Goal: Obtain resource: Obtain resource

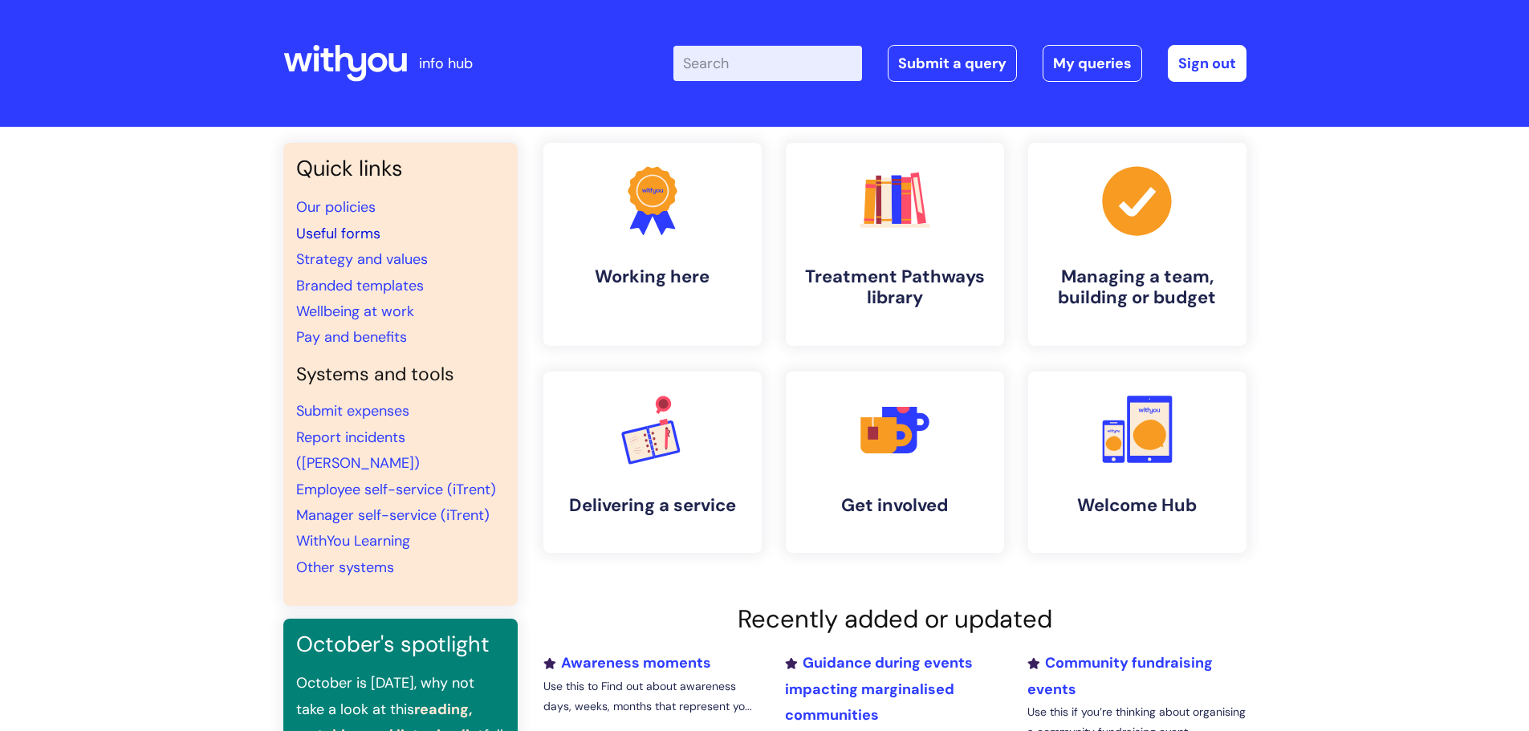
click at [345, 233] on link "Useful forms" at bounding box center [338, 233] width 84 height 19
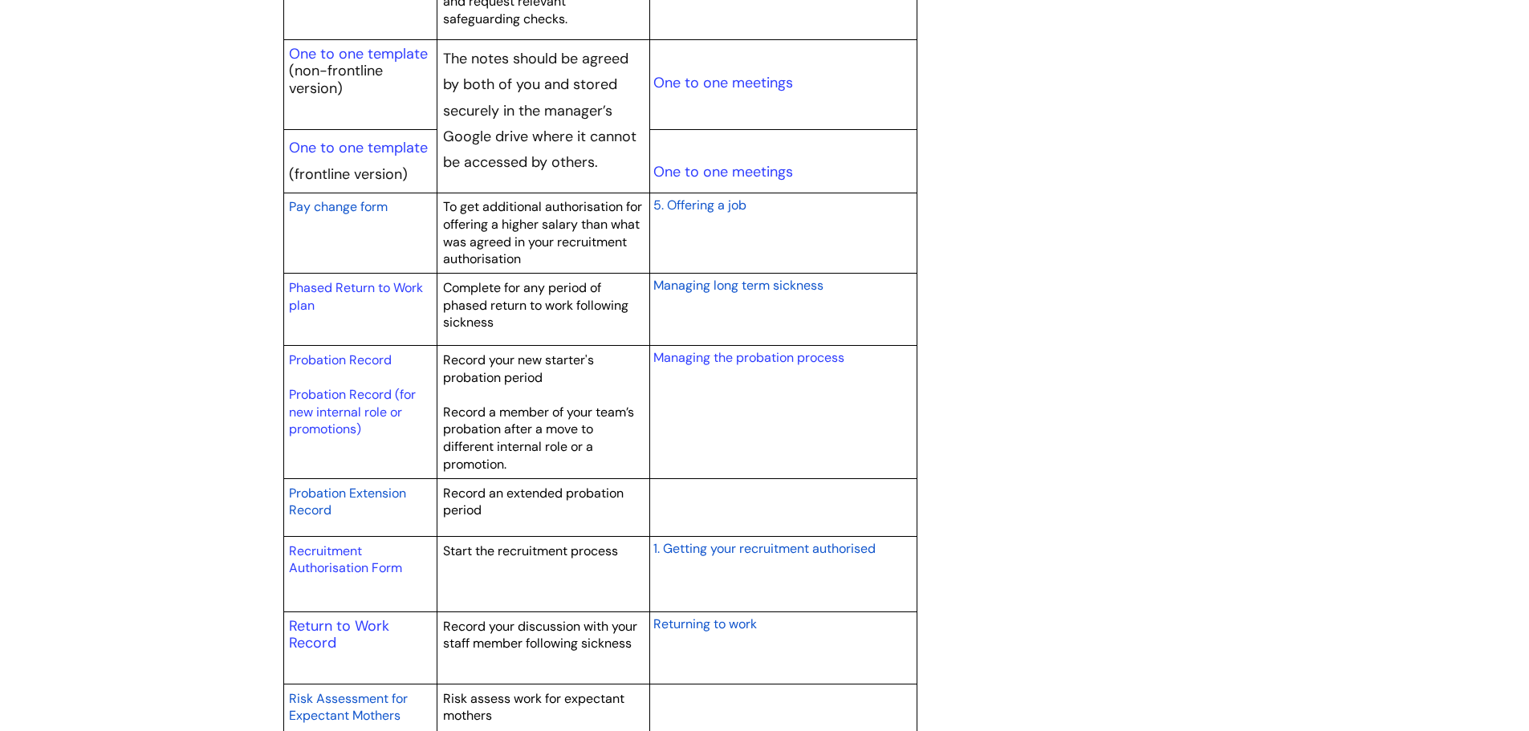
scroll to position [2006, 0]
click at [343, 365] on link "Probation Record" at bounding box center [340, 362] width 103 height 17
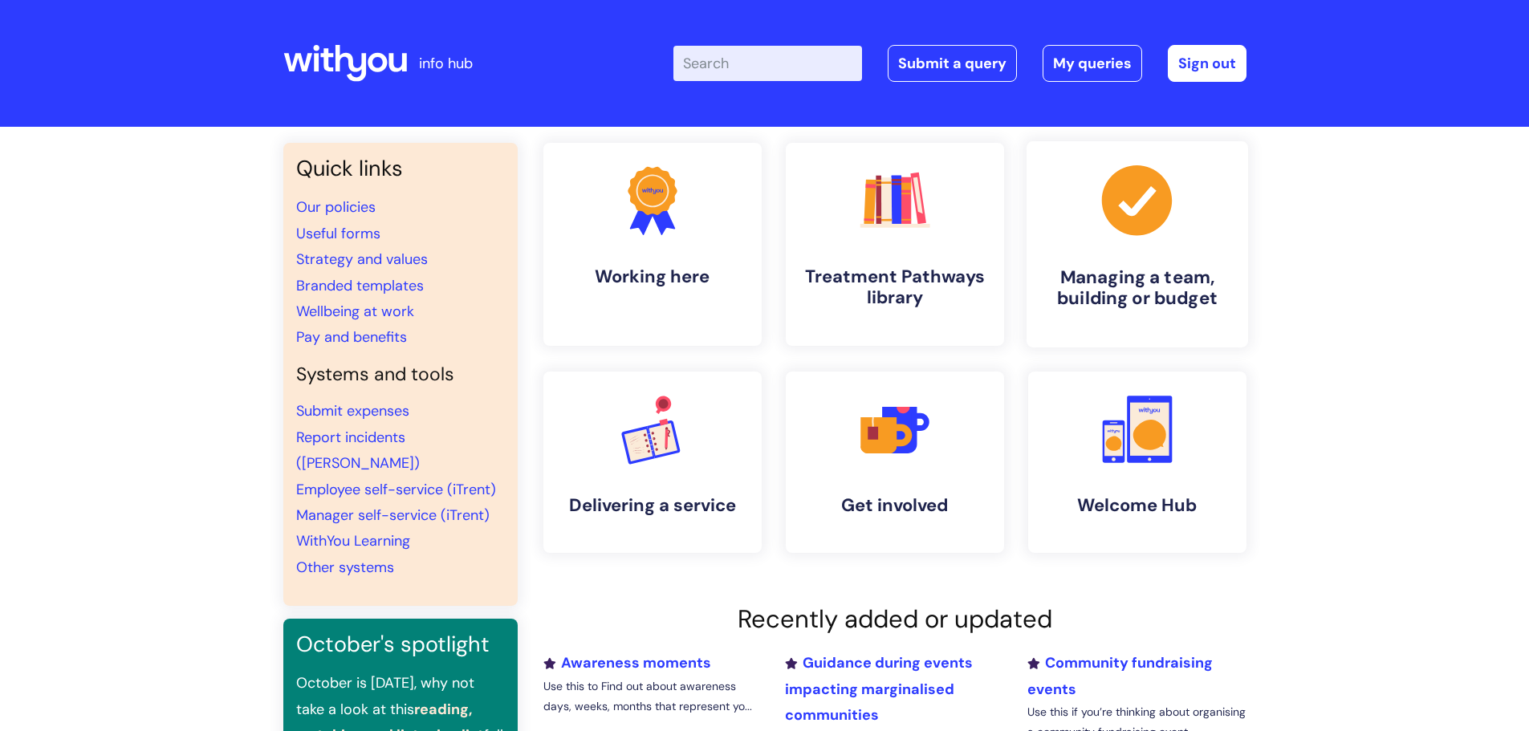
click at [1184, 245] on link ".cls-1{fill:#a53144;stroke-width:0px;} Managing a team, building or budget" at bounding box center [1136, 244] width 221 height 206
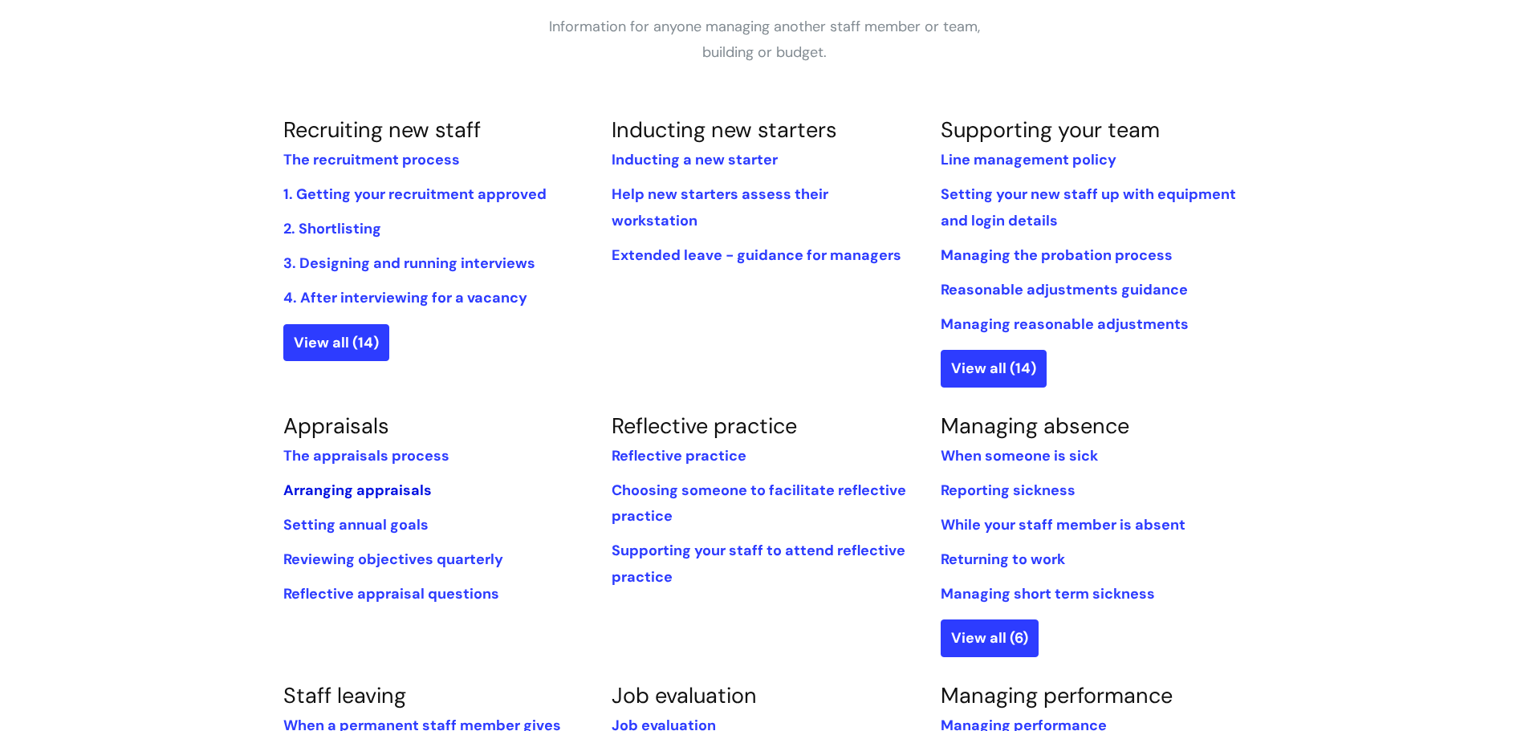
scroll to position [321, 0]
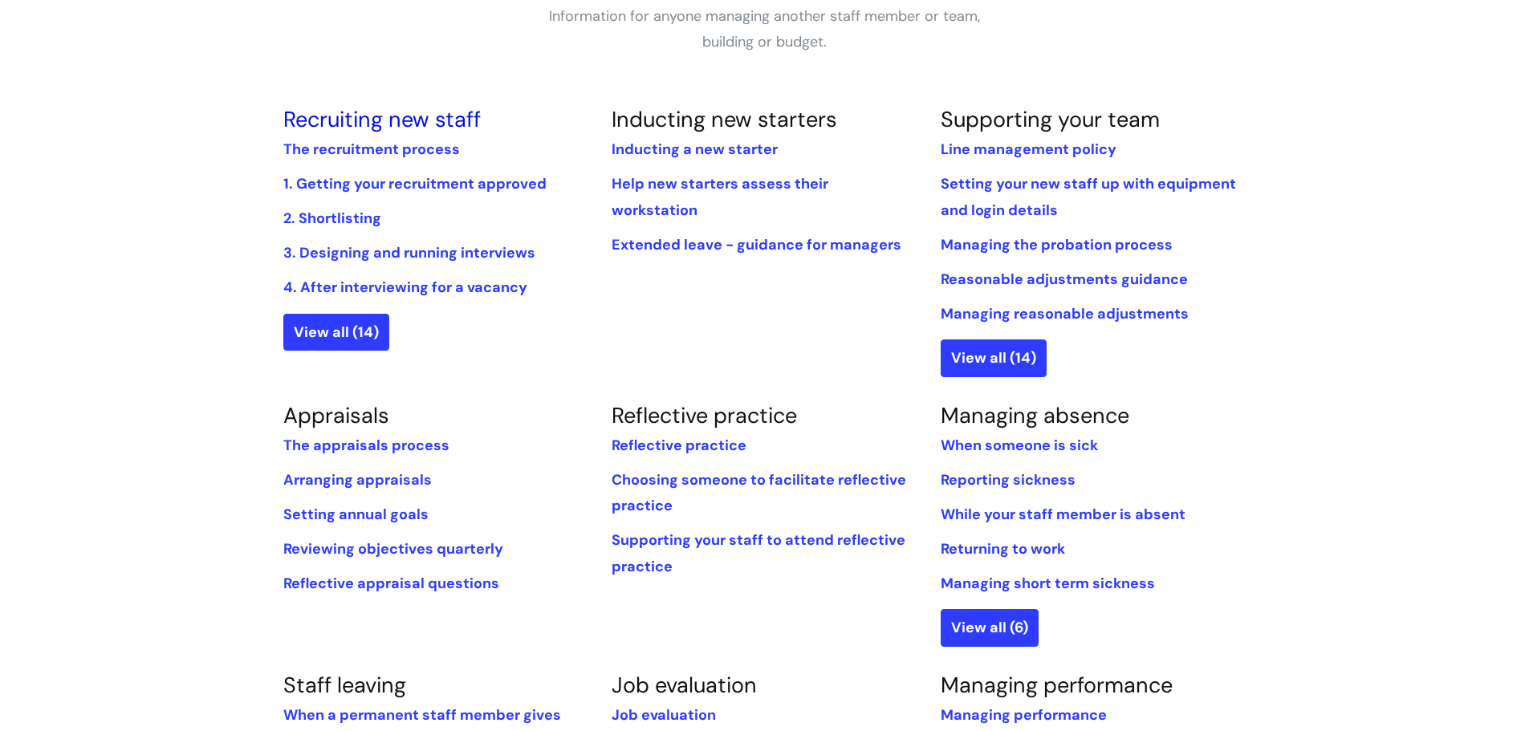
click at [372, 116] on link "Recruiting new staff" at bounding box center [381, 119] width 197 height 28
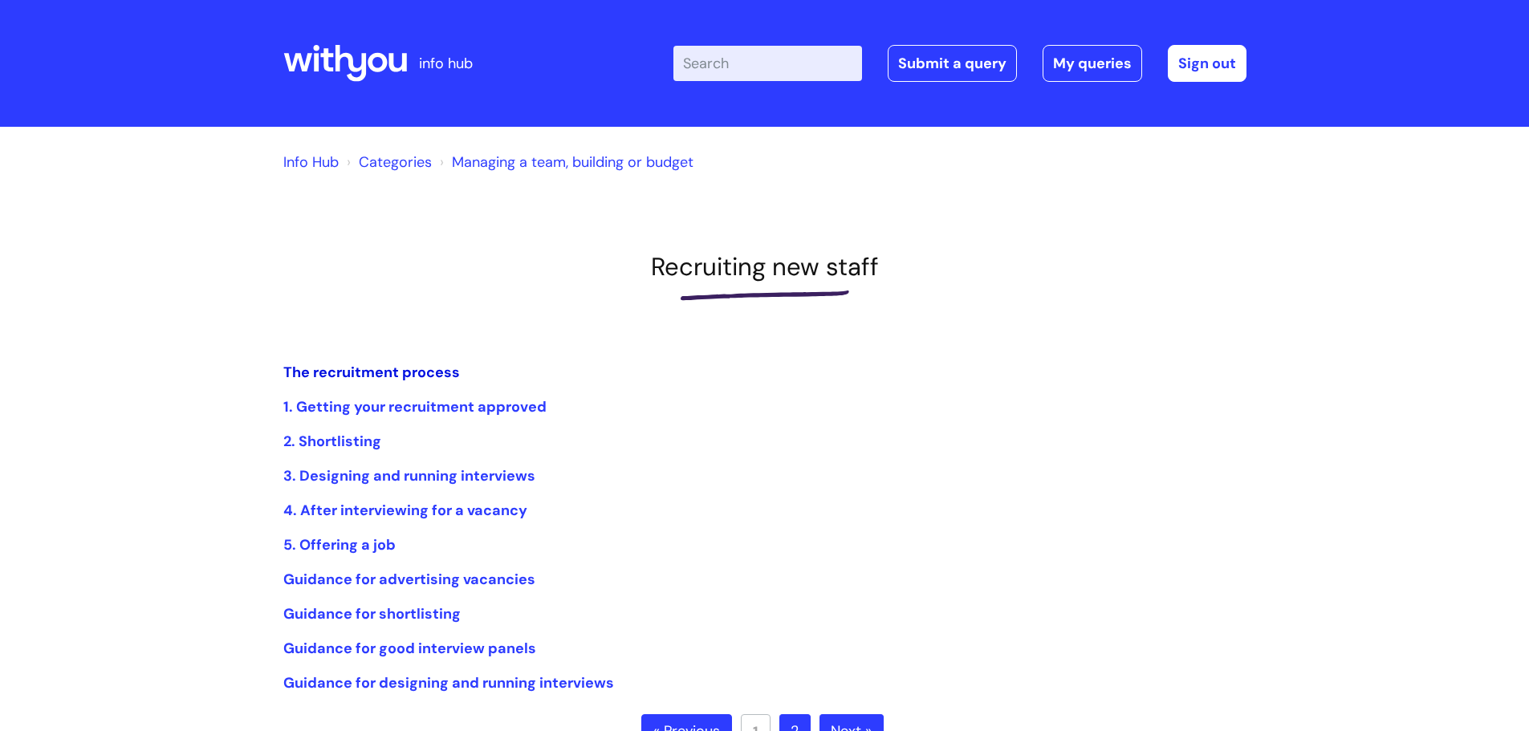
click at [386, 376] on link "The recruitment process" at bounding box center [371, 372] width 177 height 19
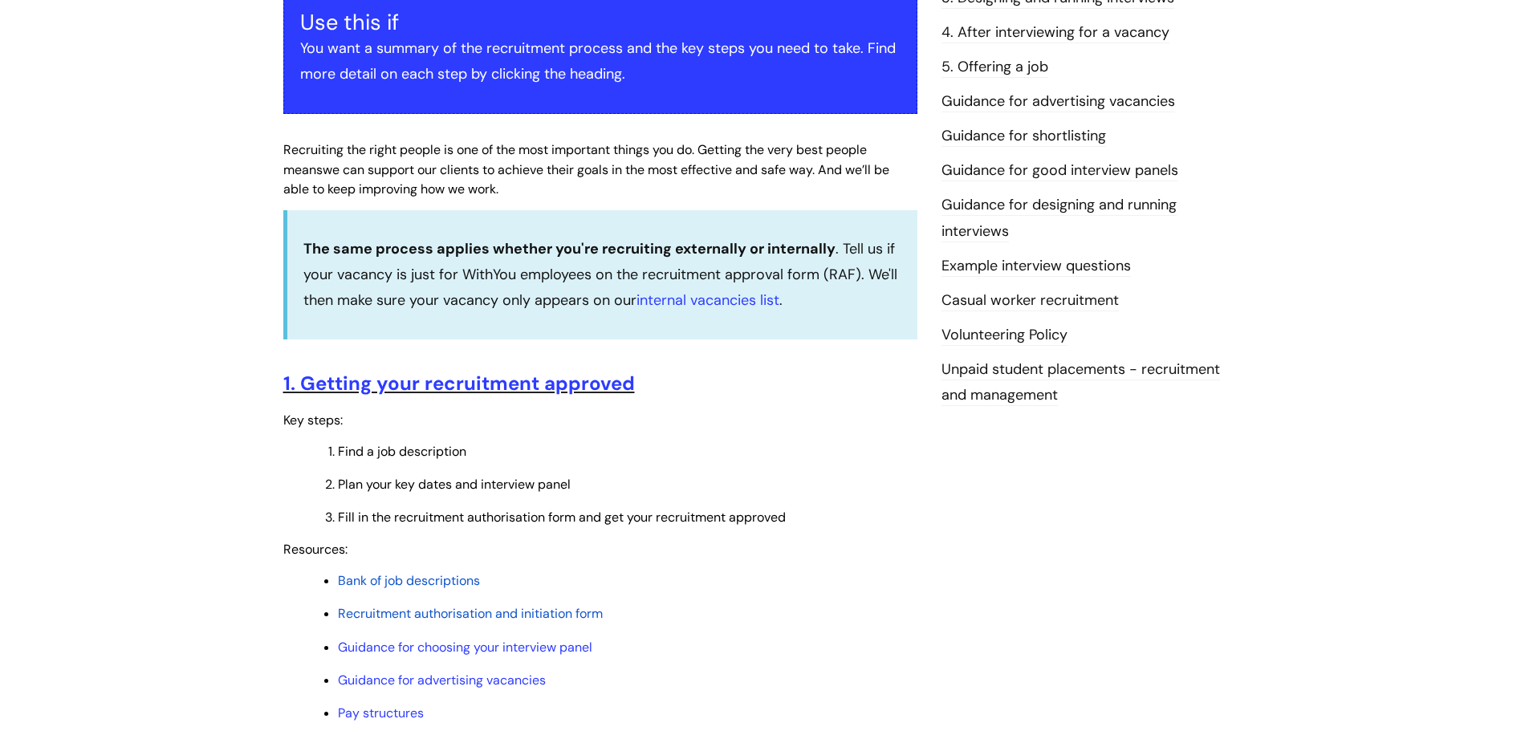
scroll to position [321, 0]
click at [418, 577] on span "Bank of job descriptions" at bounding box center [409, 579] width 142 height 17
